Goal: Task Accomplishment & Management: Manage account settings

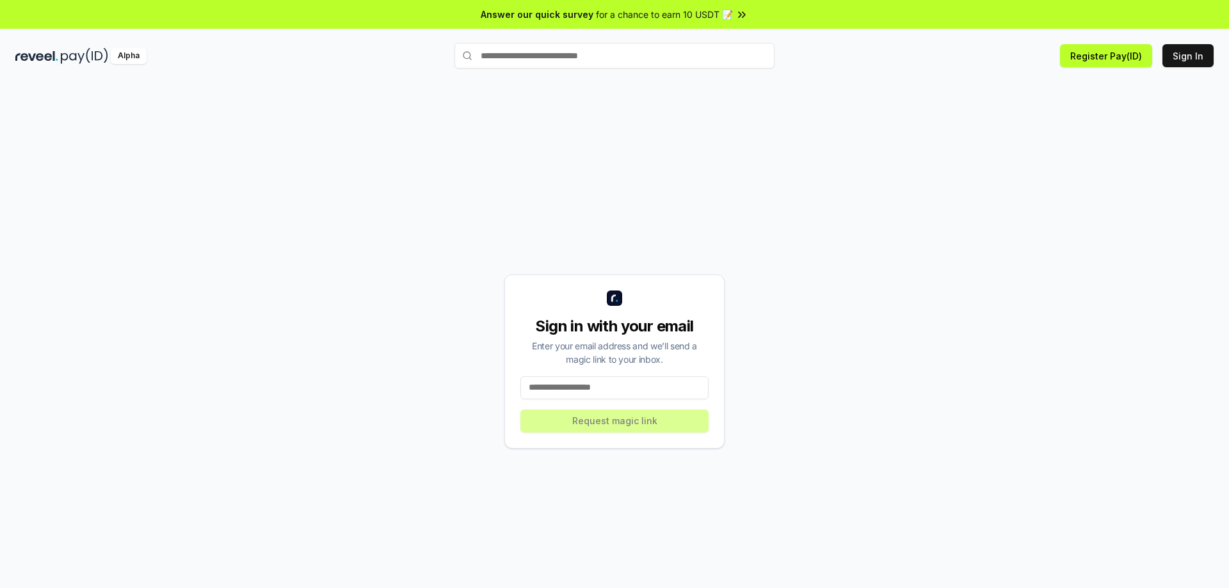
click at [592, 387] on input at bounding box center [615, 388] width 188 height 23
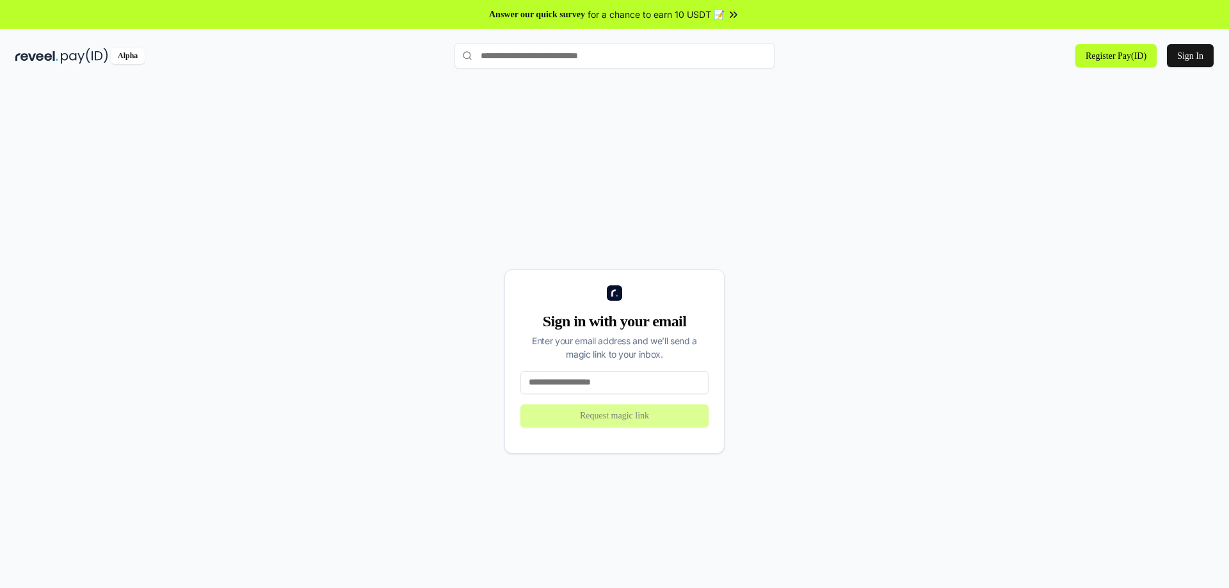
paste input "**********"
type input "**********"
click at [597, 424] on button "Request magic link" at bounding box center [615, 416] width 188 height 23
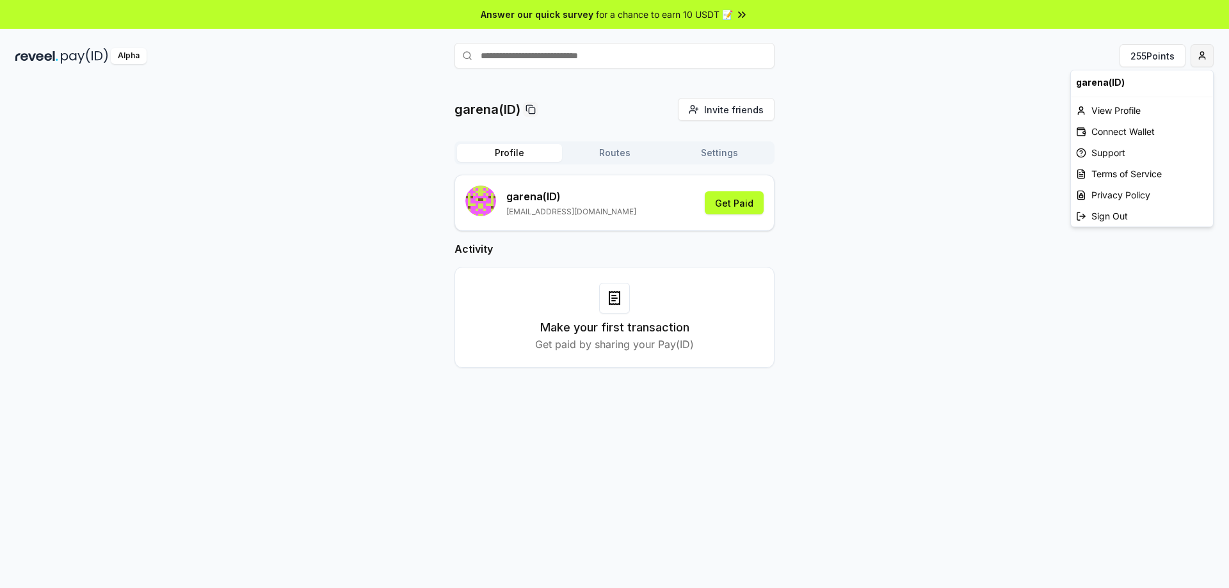
click at [1205, 53] on html "Answer our quick survey for a chance to earn 10 USDT 📝 Alpha 255 Points garena(…" at bounding box center [614, 294] width 1229 height 588
click at [1198, 54] on html "Answer our quick survey for a chance to earn 10 USDT 📝 Alpha 255 Points garena(…" at bounding box center [614, 294] width 1229 height 588
click at [1133, 136] on div "Connect Wallet" at bounding box center [1142, 131] width 142 height 21
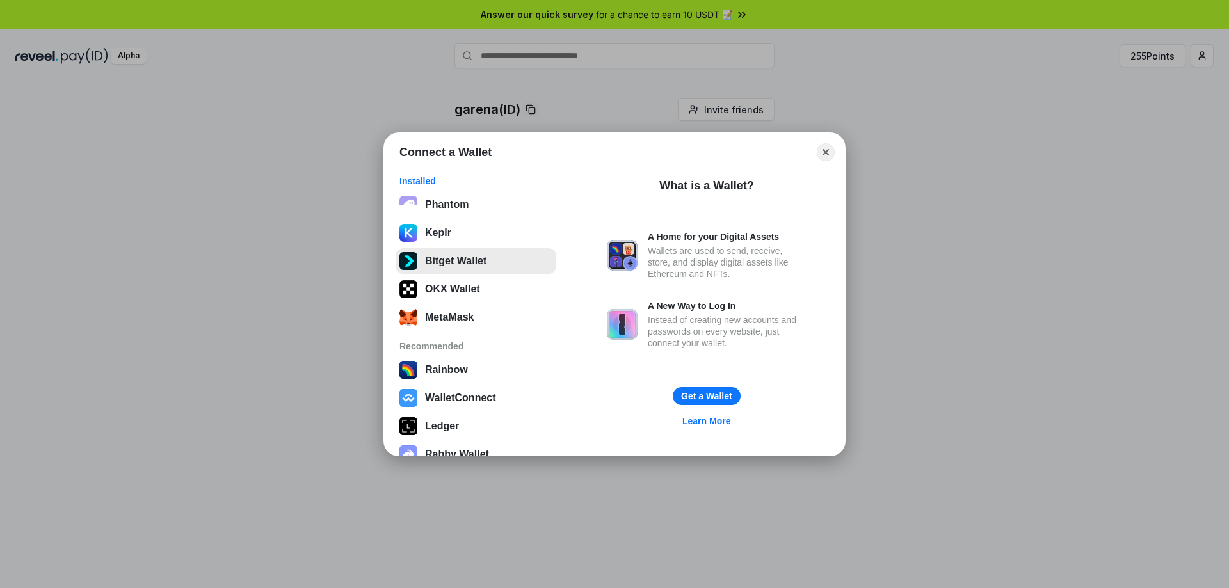
click at [435, 262] on button "Bitget Wallet" at bounding box center [476, 261] width 161 height 26
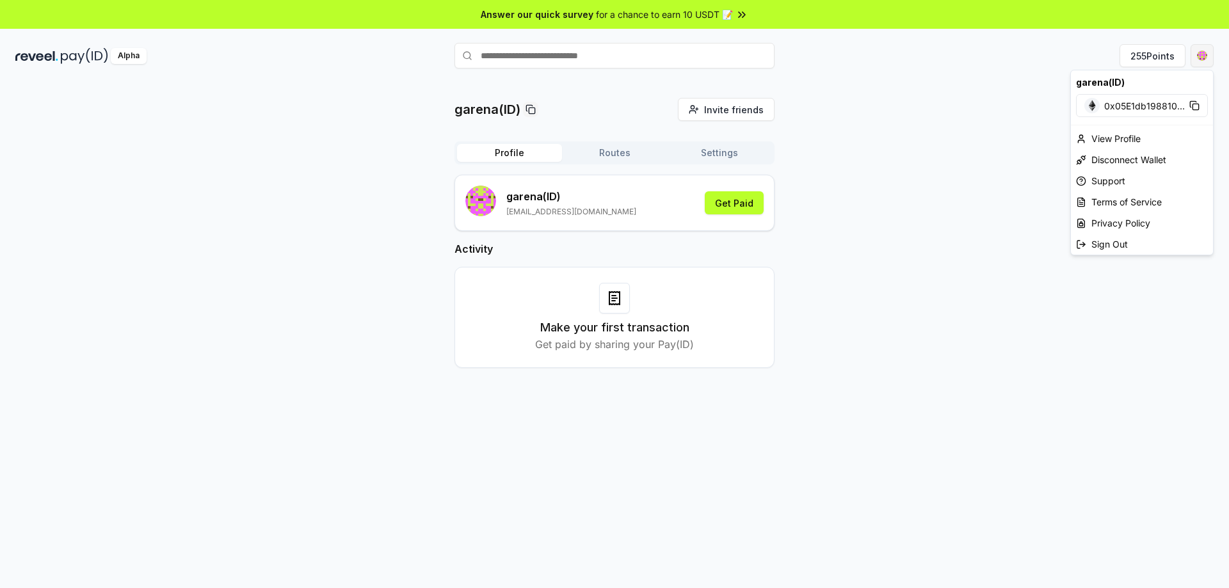
click at [1204, 60] on html "Answer our quick survey for a chance to earn 10 USDT 📝 Alpha 255 Points garena(…" at bounding box center [614, 294] width 1229 height 588
click at [1124, 142] on div "View Profile" at bounding box center [1142, 138] width 142 height 21
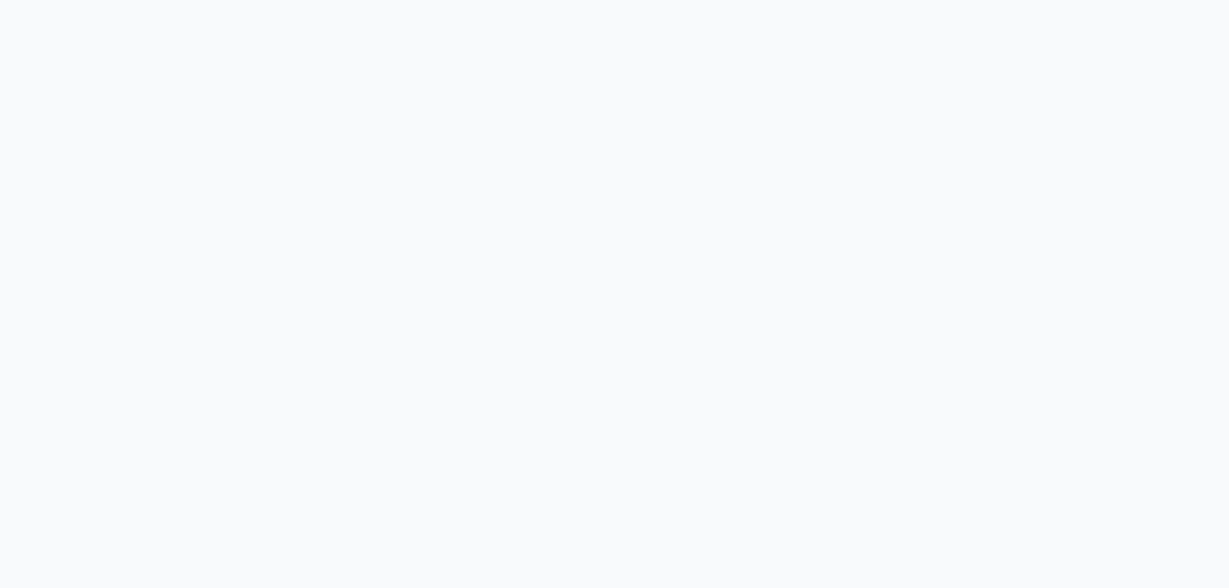
drag, startPoint x: 0, startPoint y: 0, endPoint x: 1013, endPoint y: 206, distance: 1033.8
click at [1013, 206] on body at bounding box center [614, 294] width 1229 height 588
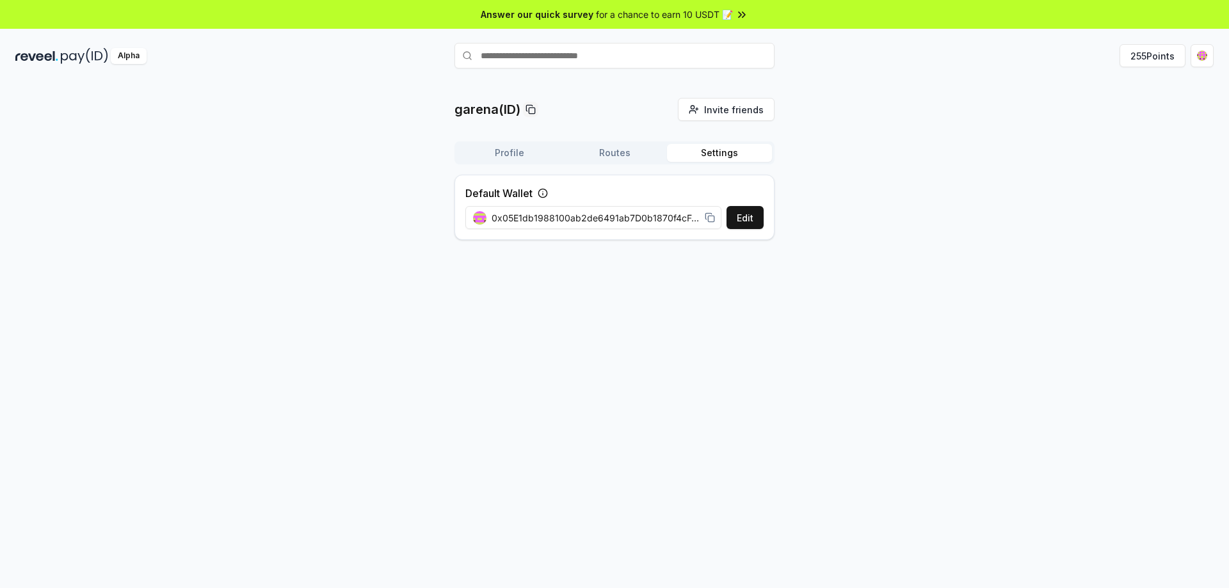
click at [720, 147] on button "Settings" at bounding box center [719, 153] width 105 height 18
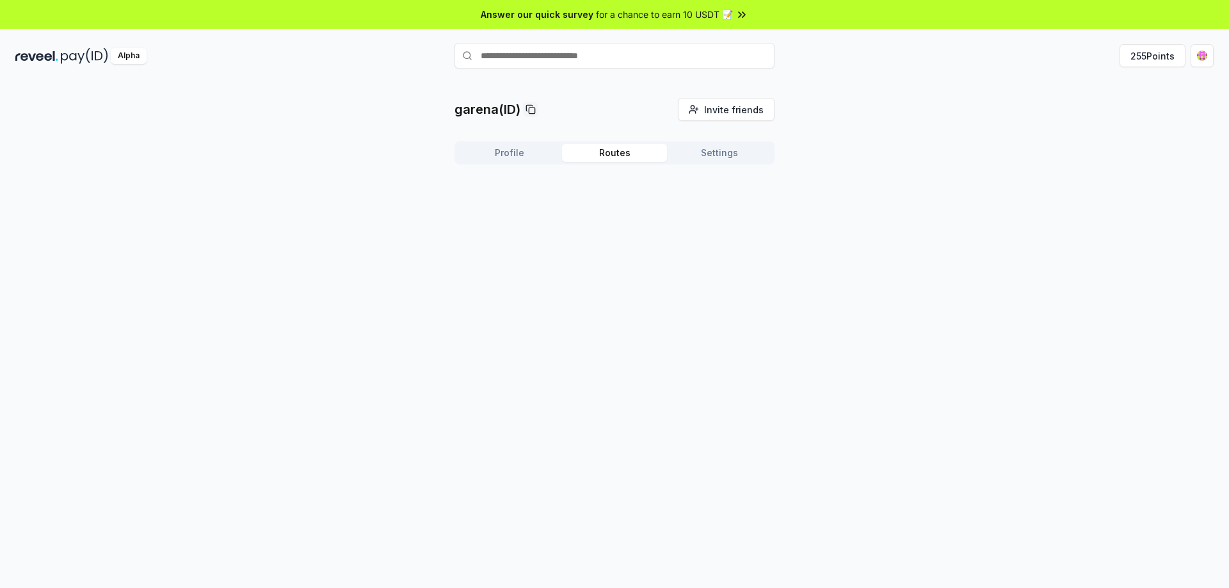
click at [623, 152] on button "Routes" at bounding box center [614, 153] width 105 height 18
click at [482, 140] on div "garena(ID) Invite friends Invite Profile Routes Settings Create Route Create yo…" at bounding box center [615, 206] width 320 height 216
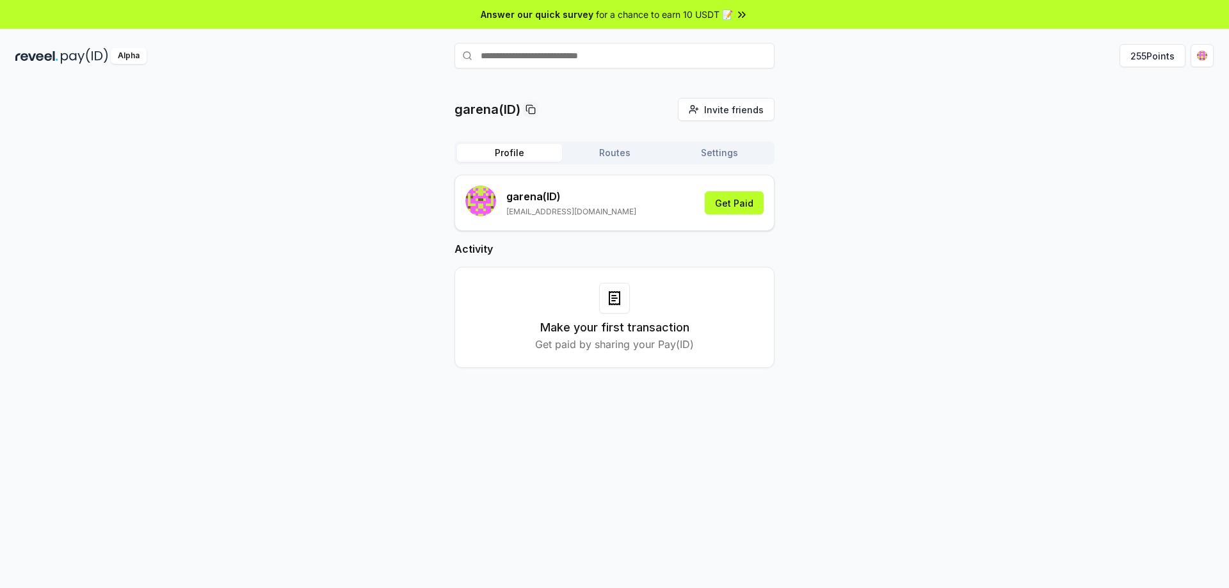
click at [496, 150] on button "Profile" at bounding box center [509, 153] width 105 height 18
click at [754, 202] on button "Get Paid" at bounding box center [734, 202] width 59 height 23
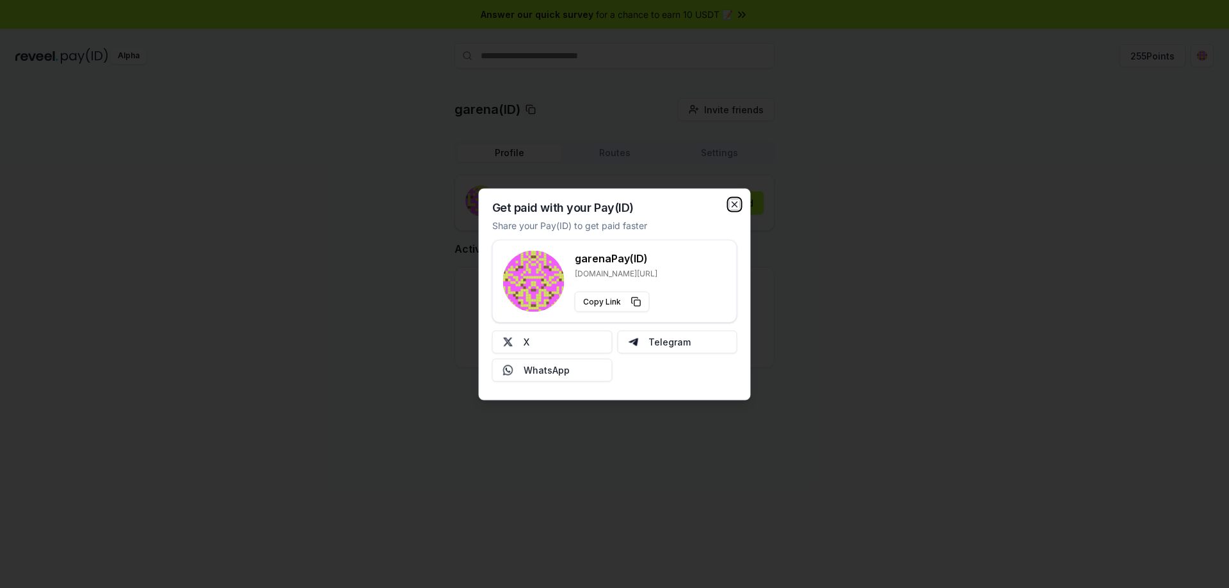
click at [734, 202] on icon "button" at bounding box center [735, 204] width 10 height 10
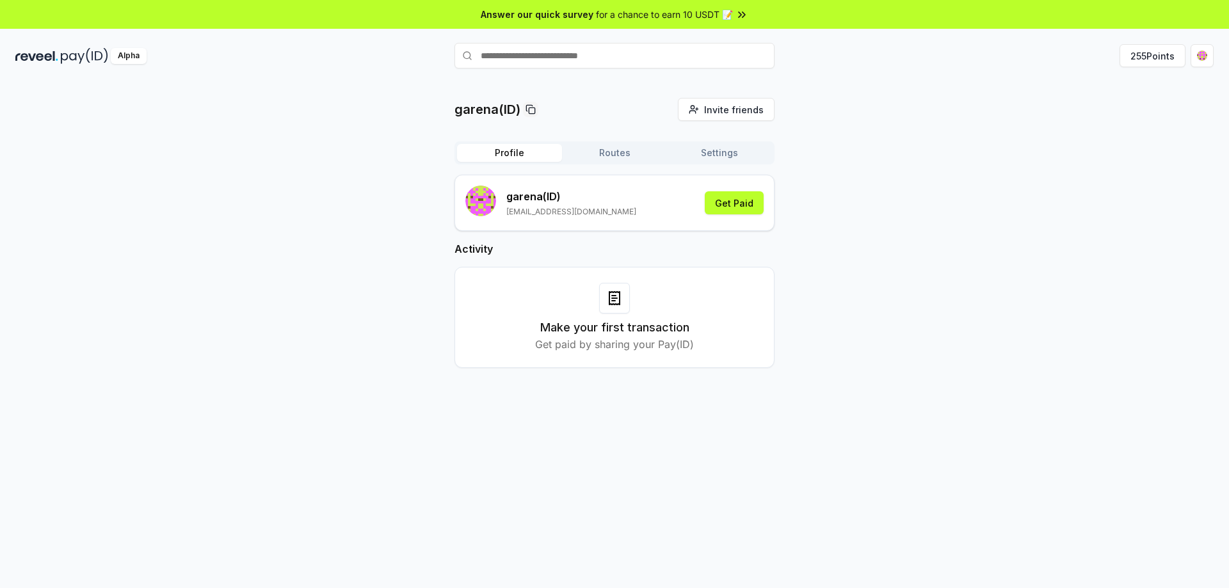
click at [618, 158] on button "Routes" at bounding box center [614, 153] width 105 height 18
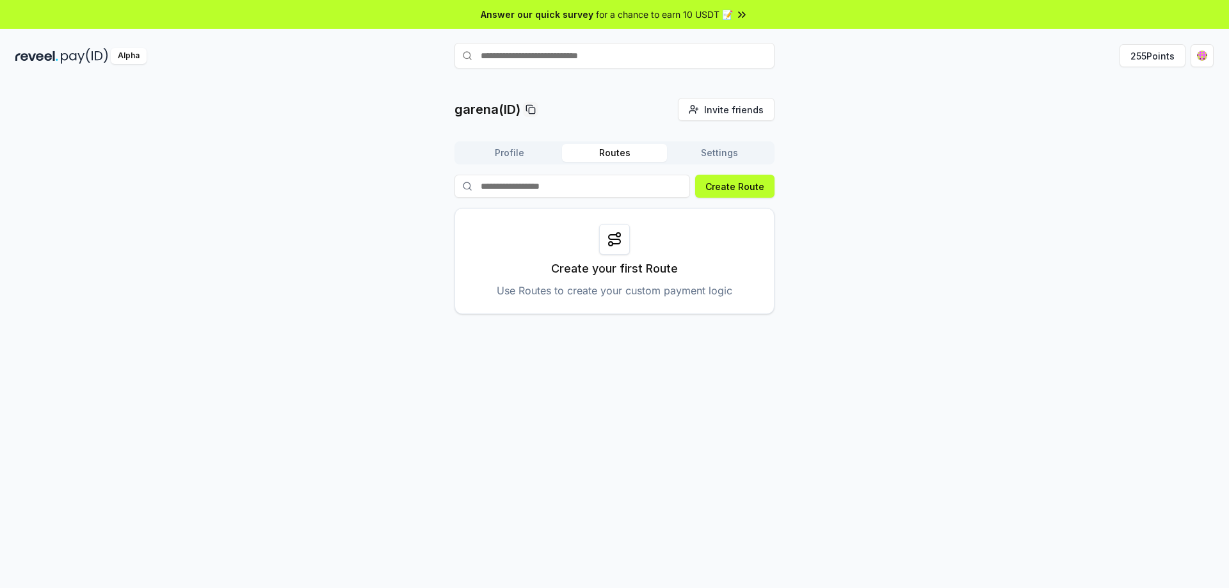
drag, startPoint x: 729, startPoint y: 153, endPoint x: 1149, endPoint y: 45, distance: 433.8
click at [737, 151] on button "Settings" at bounding box center [719, 153] width 105 height 18
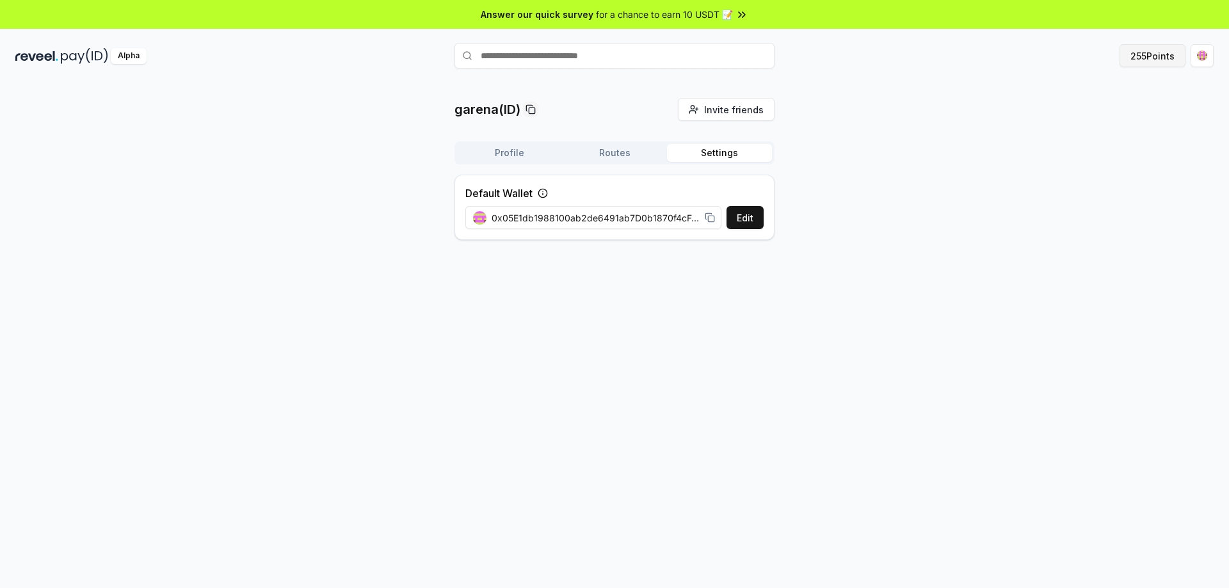
click at [1147, 53] on button "255 Points" at bounding box center [1153, 55] width 66 height 23
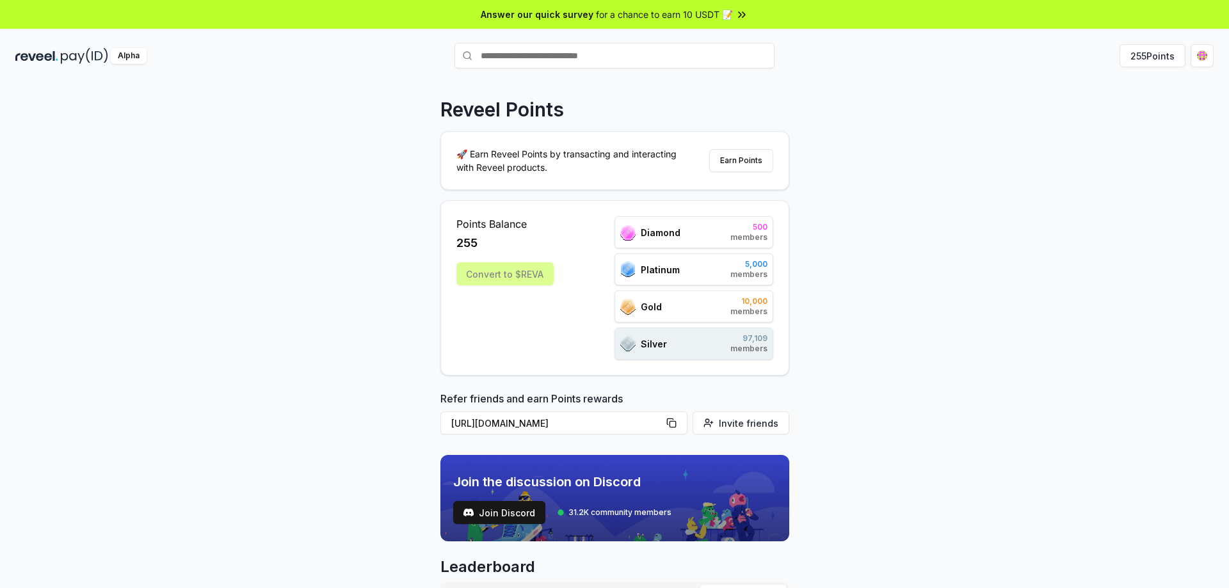
click at [479, 271] on div "Convert to $REVA" at bounding box center [505, 274] width 97 height 23
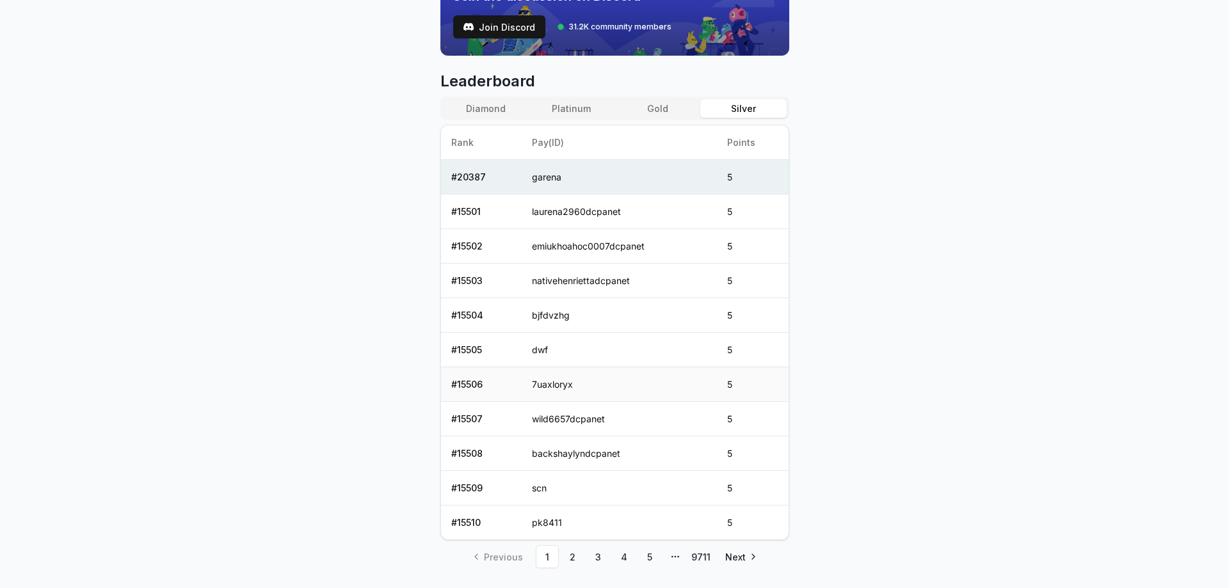
scroll to position [517, 0]
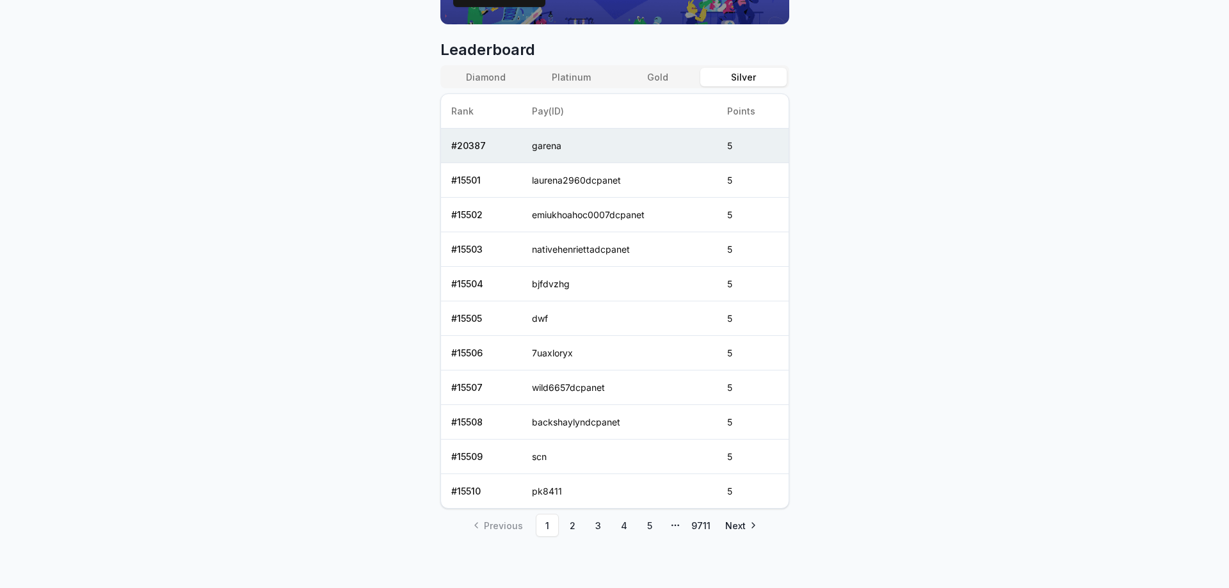
click at [658, 68] on button "Gold" at bounding box center [658, 77] width 86 height 19
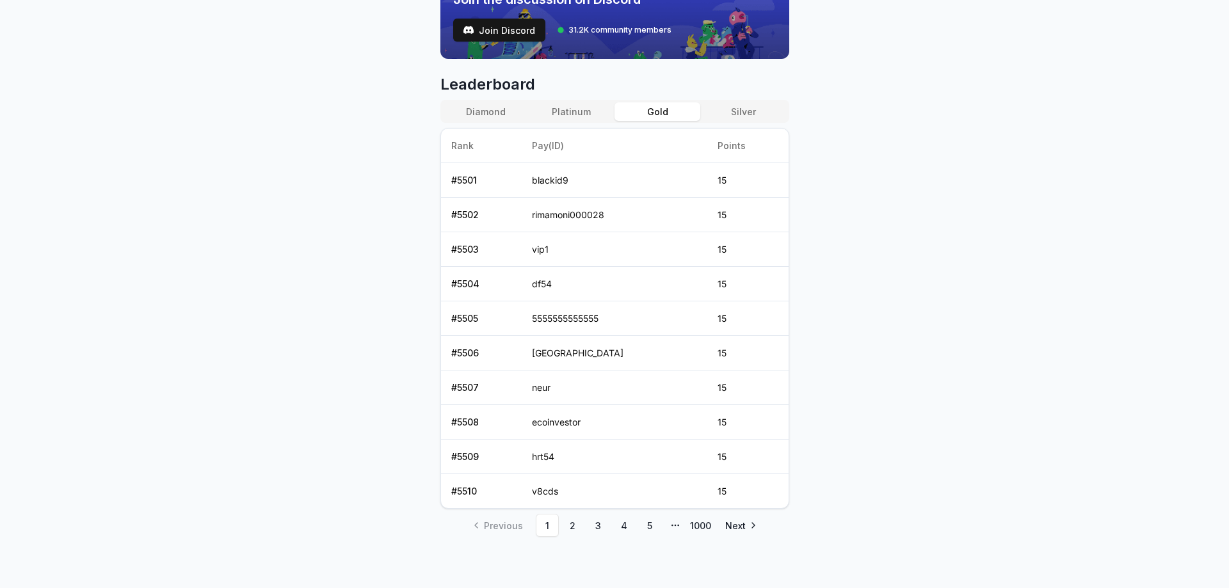
scroll to position [483, 0]
click at [749, 113] on button "Silver" at bounding box center [744, 111] width 86 height 19
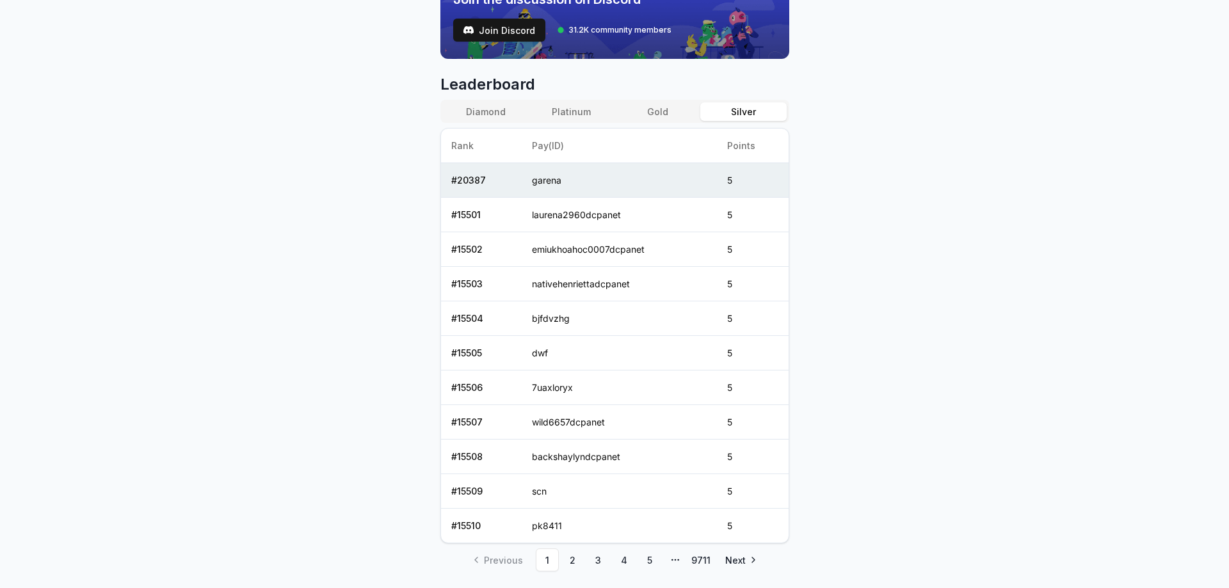
click at [645, 113] on button "Gold" at bounding box center [658, 111] width 86 height 19
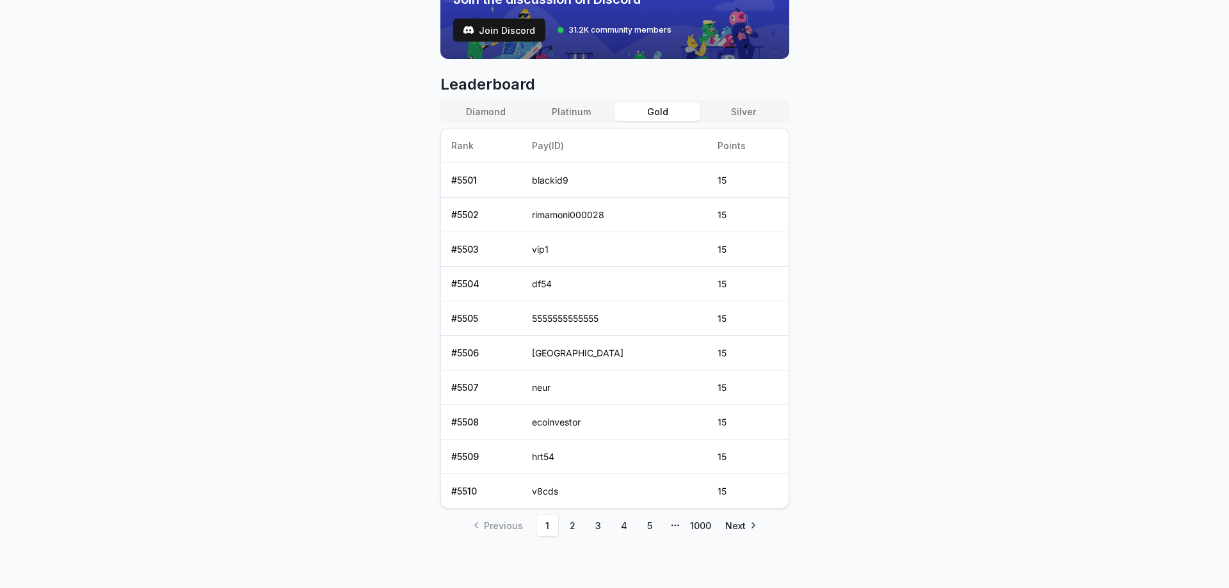
click at [579, 106] on button "Platinum" at bounding box center [572, 111] width 86 height 19
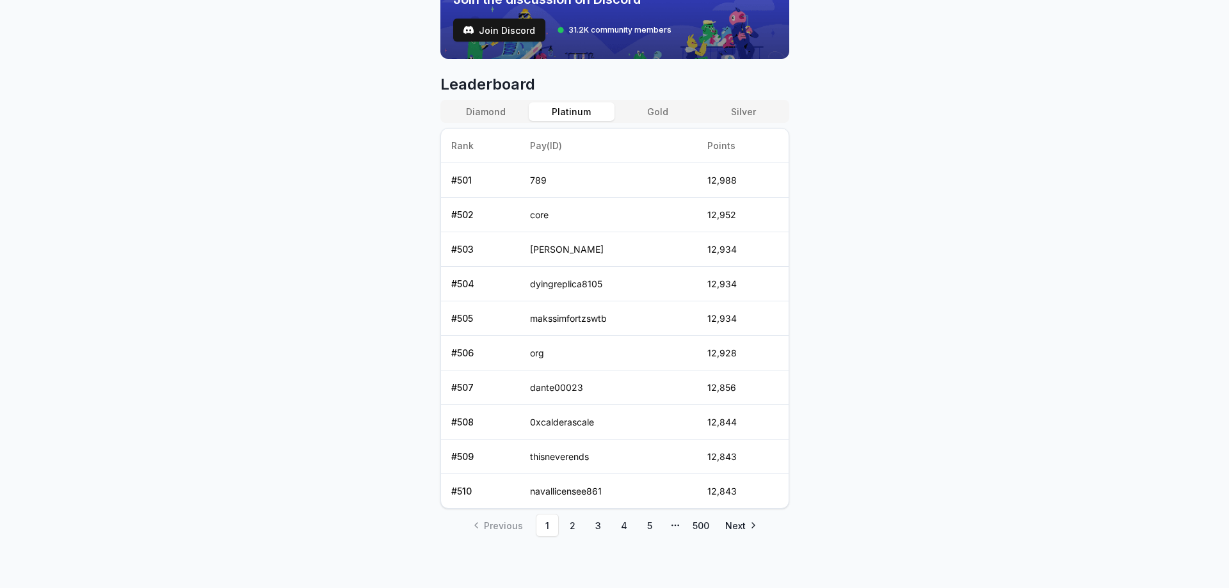
click at [476, 105] on button "Diamond" at bounding box center [486, 111] width 86 height 19
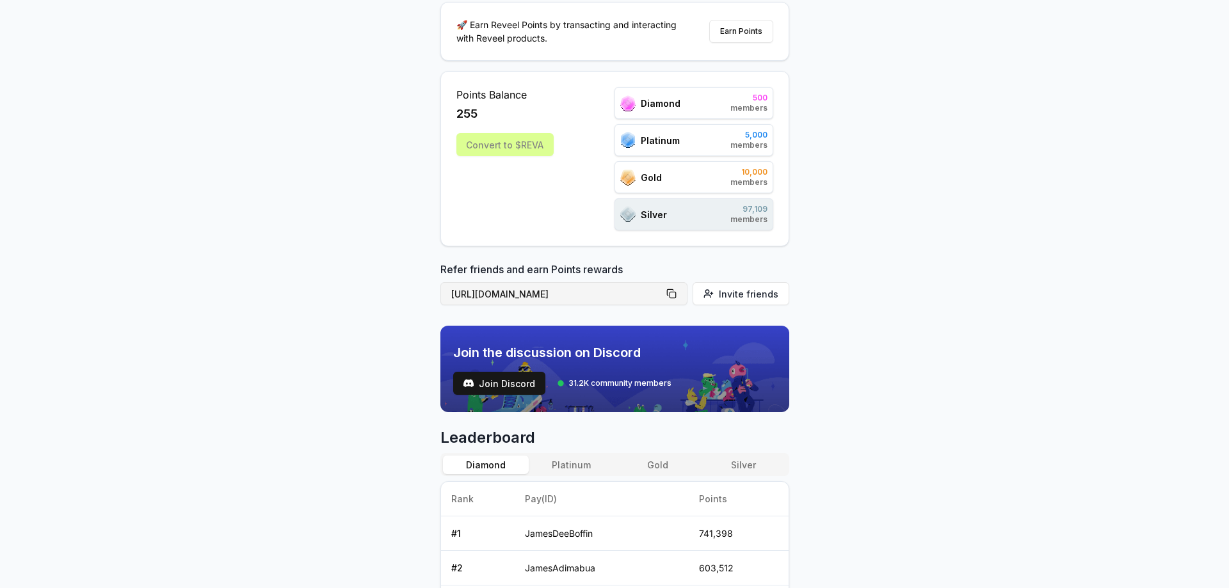
scroll to position [0, 0]
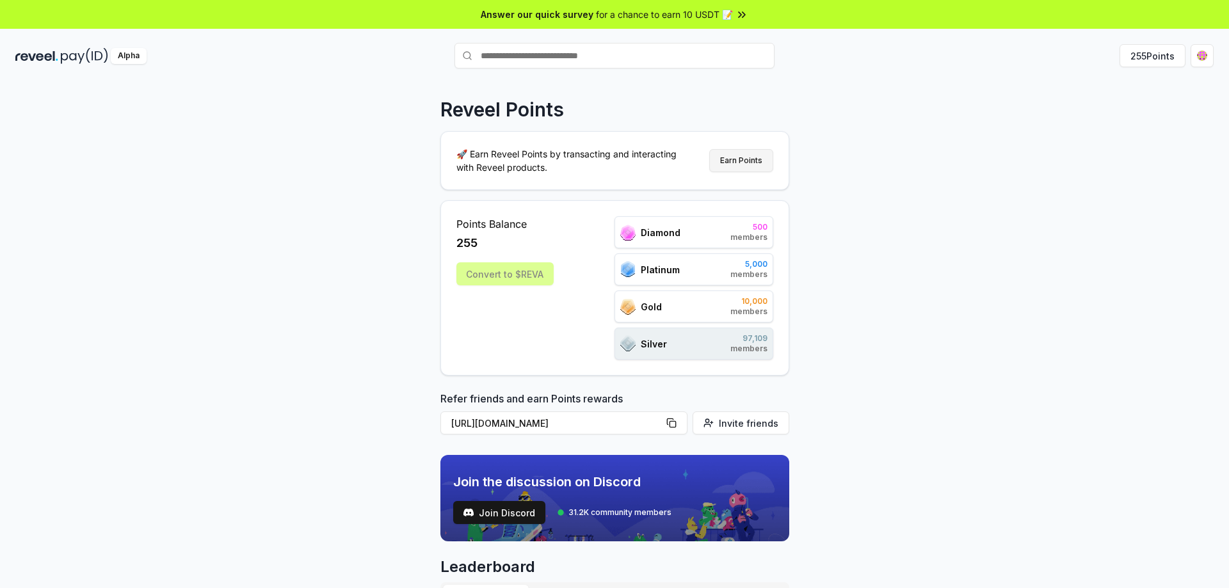
click at [725, 161] on button "Earn Points" at bounding box center [741, 160] width 64 height 23
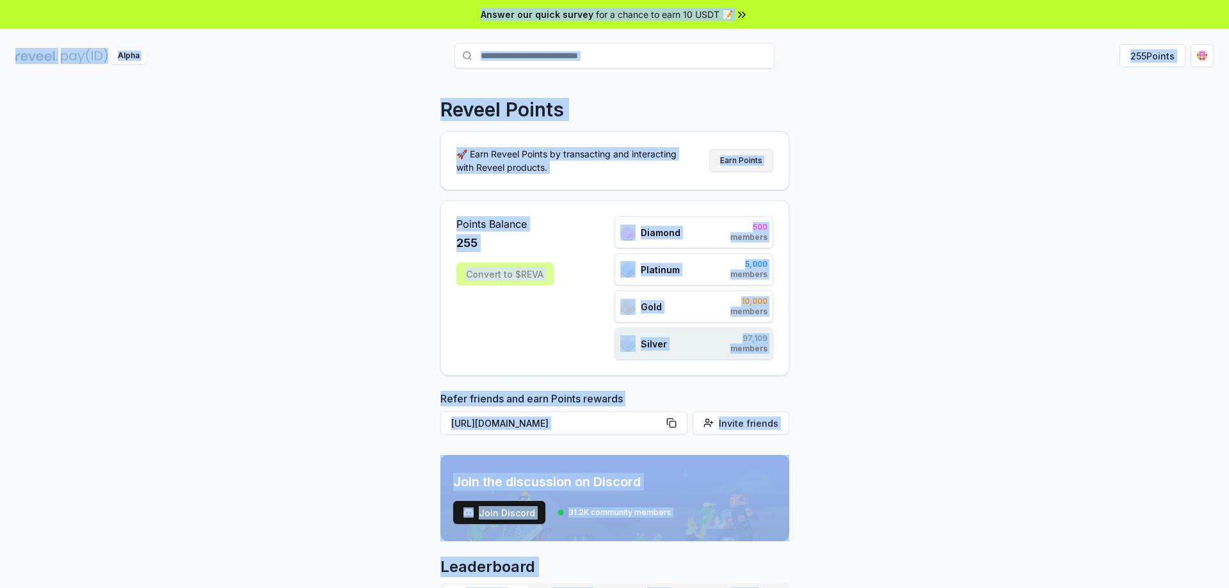
click at [725, 161] on button "Earn Points" at bounding box center [741, 160] width 64 height 23
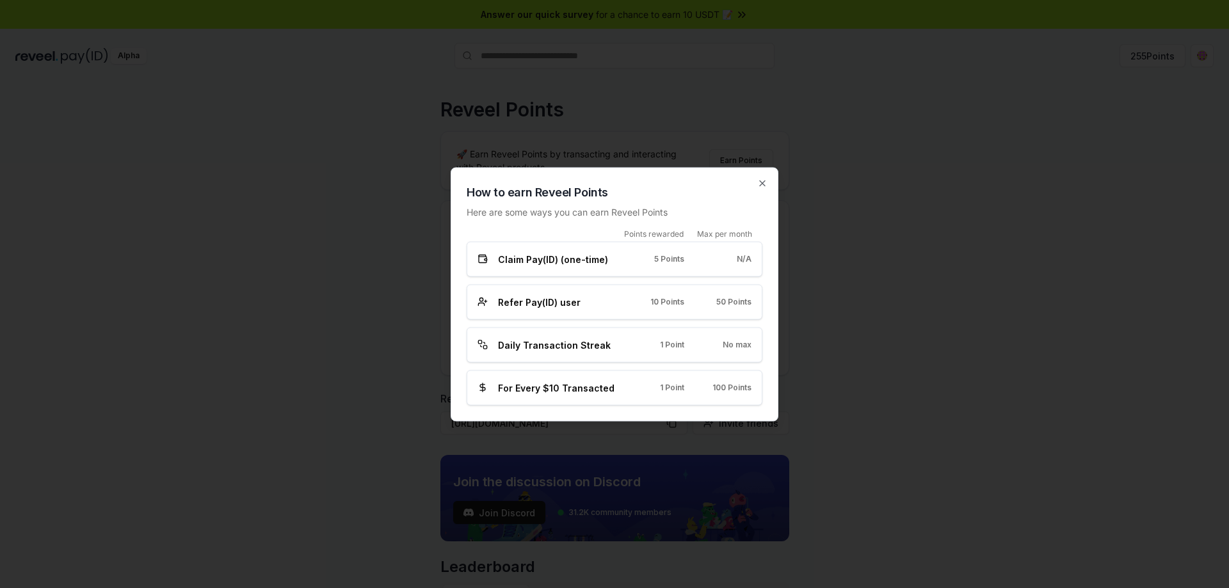
click at [658, 263] on span "5 Points" at bounding box center [669, 259] width 30 height 10
click at [574, 262] on span "Claim Pay(ID) (one-time)" at bounding box center [553, 258] width 110 height 13
click at [568, 302] on span "Refer Pay(ID) user" at bounding box center [539, 301] width 83 height 13
click at [454, 97] on div at bounding box center [614, 294] width 1229 height 588
